Goal: Navigation & Orientation: Find specific page/section

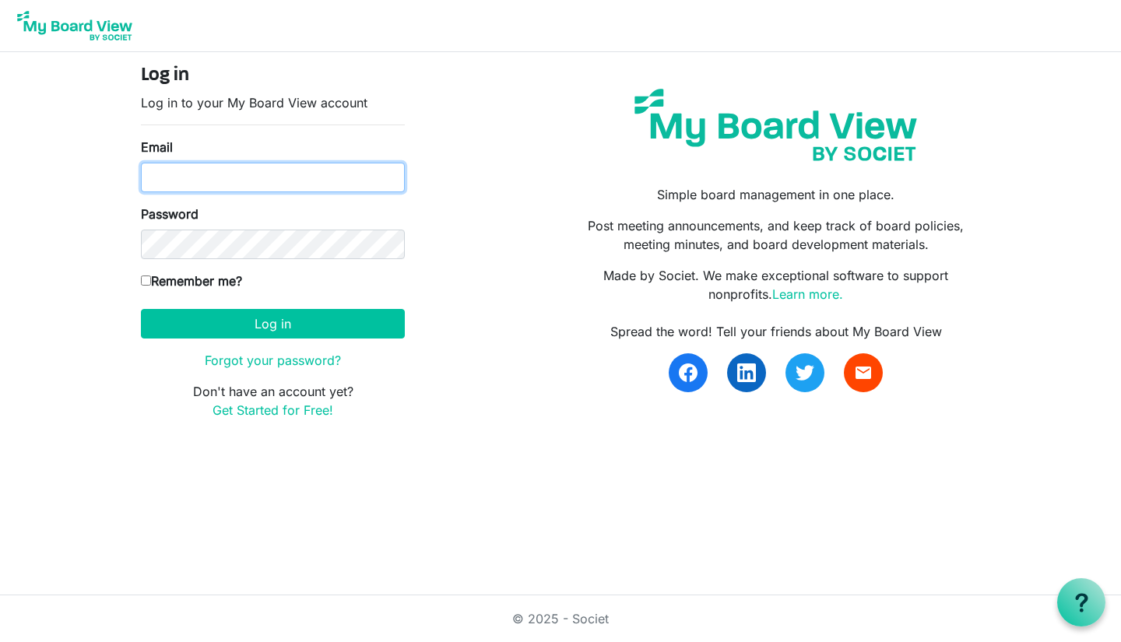
click at [194, 173] on input "Email" at bounding box center [273, 178] width 264 height 30
type input "[PERSON_NAME][EMAIL_ADDRESS][DOMAIN_NAME]"
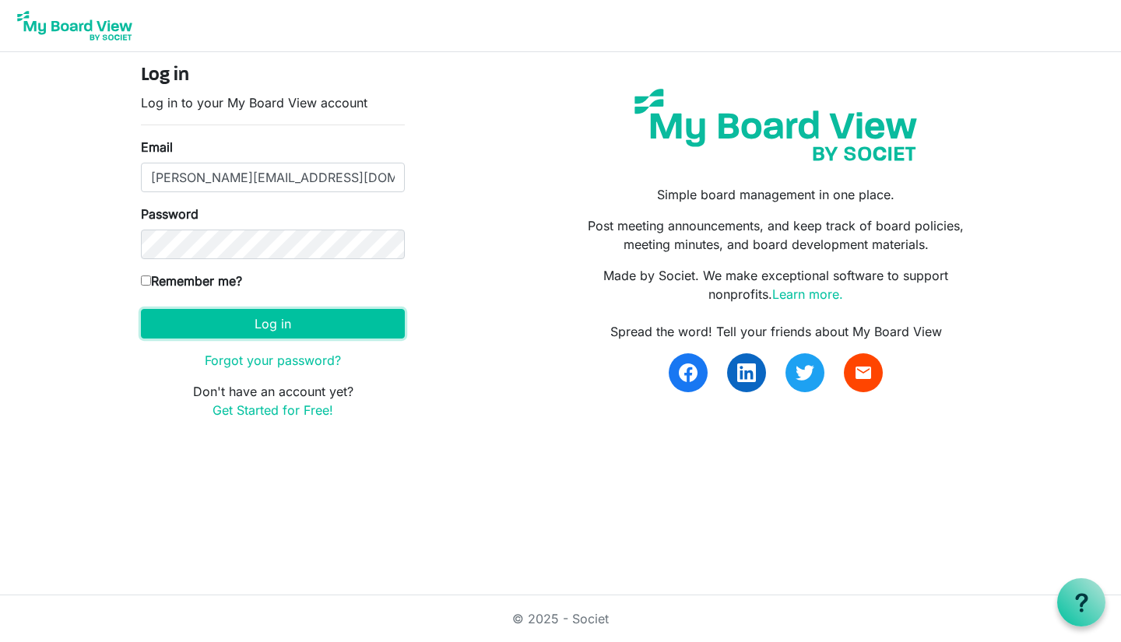
click at [212, 319] on button "Log in" at bounding box center [273, 324] width 264 height 30
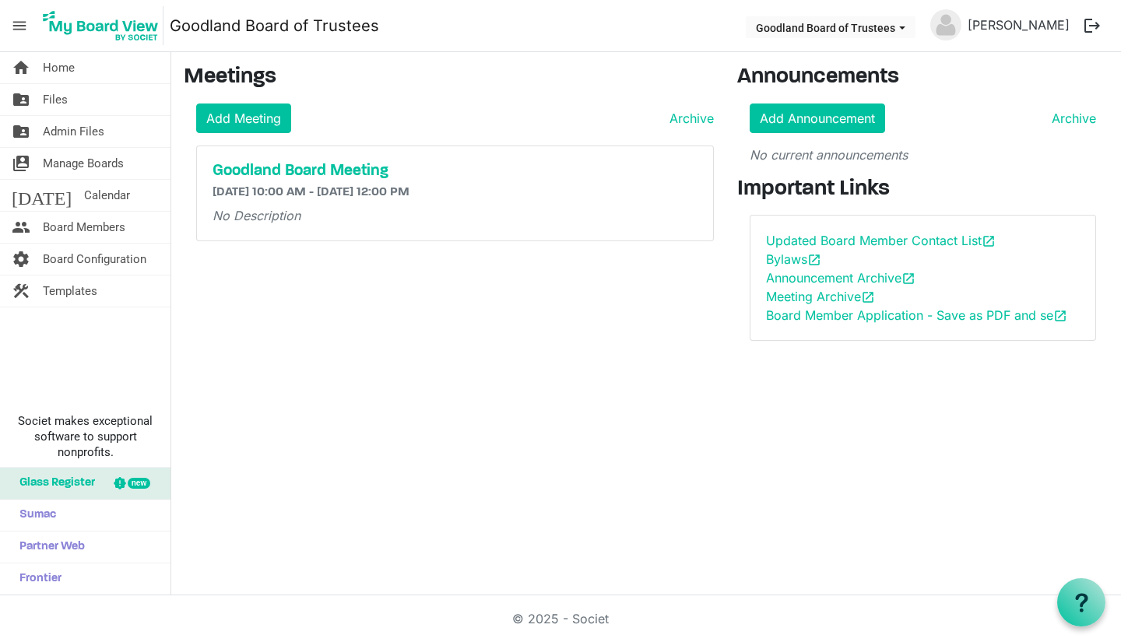
click at [73, 229] on span "Board Members" at bounding box center [84, 227] width 83 height 31
